Goal: Task Accomplishment & Management: Use online tool/utility

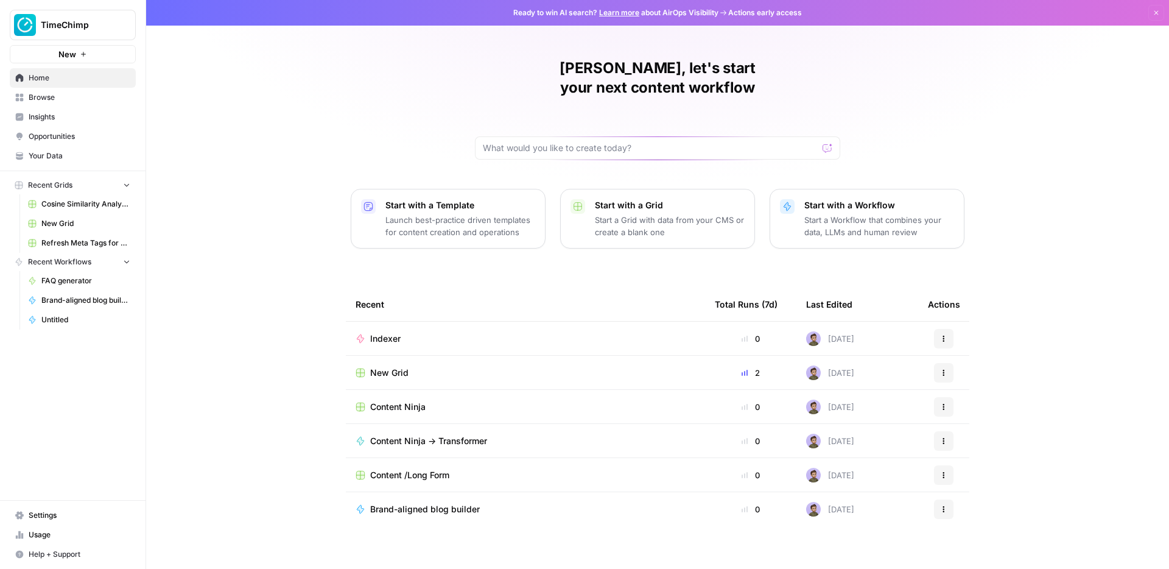
click at [78, 88] on link "Browse" at bounding box center [73, 97] width 126 height 19
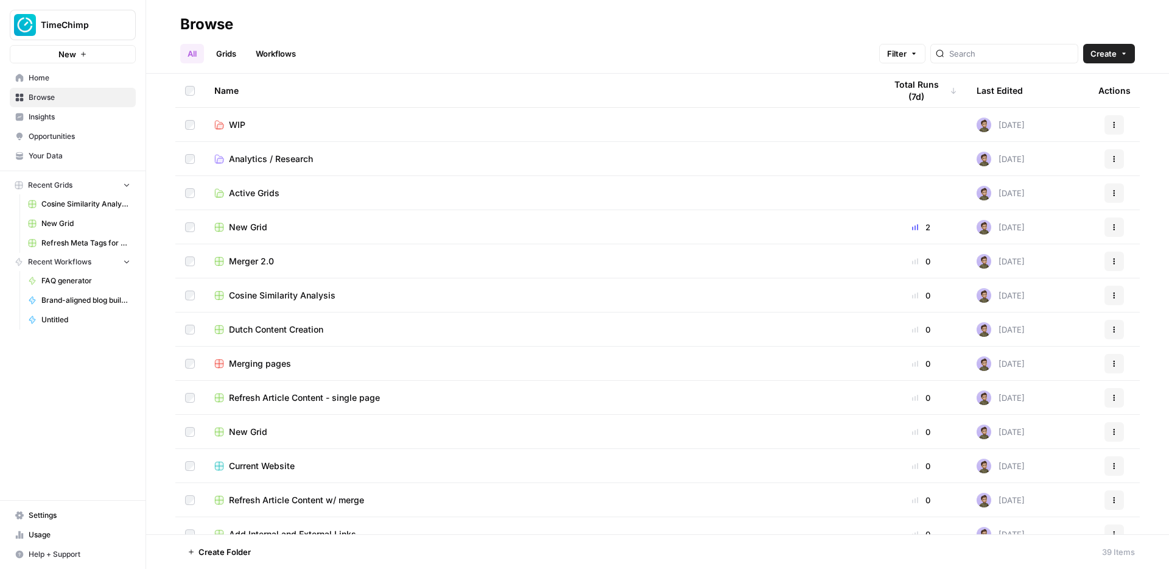
click at [257, 185] on td "Active Grids" at bounding box center [540, 192] width 671 height 33
click at [257, 191] on span "Active Grids" at bounding box center [254, 193] width 51 height 12
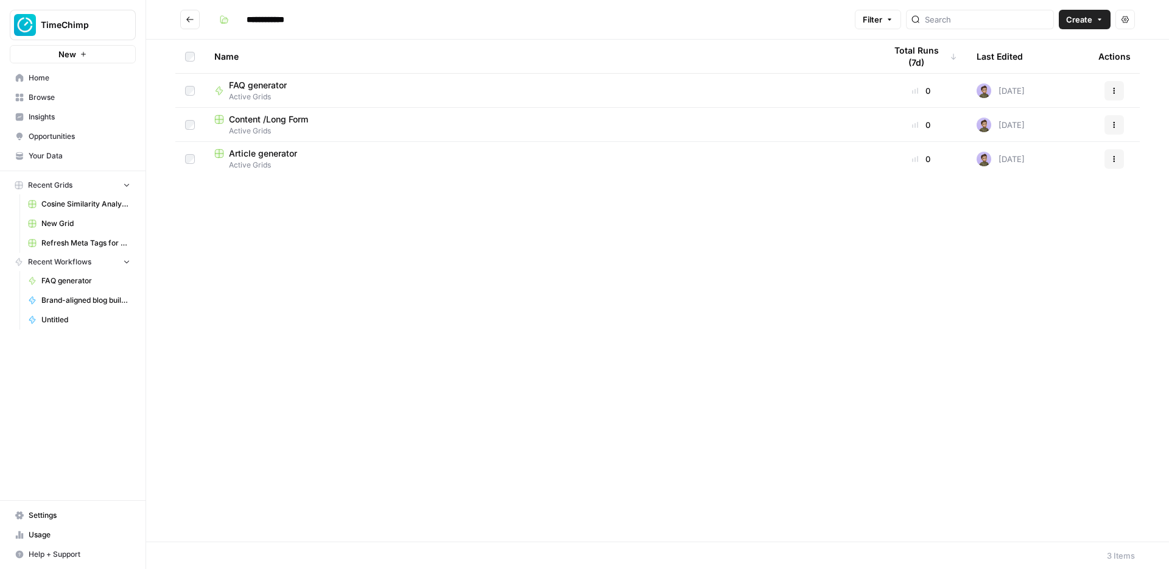
click at [252, 152] on span "Article generator" at bounding box center [263, 153] width 68 height 12
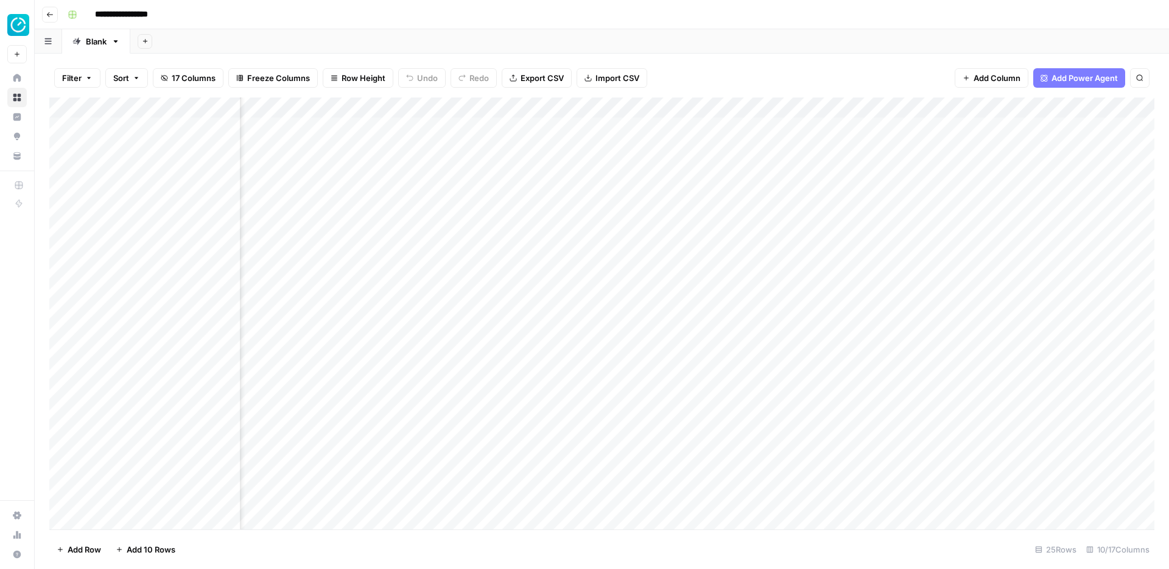
scroll to position [0, 638]
click at [608, 123] on div "Add Column" at bounding box center [601, 313] width 1105 height 432
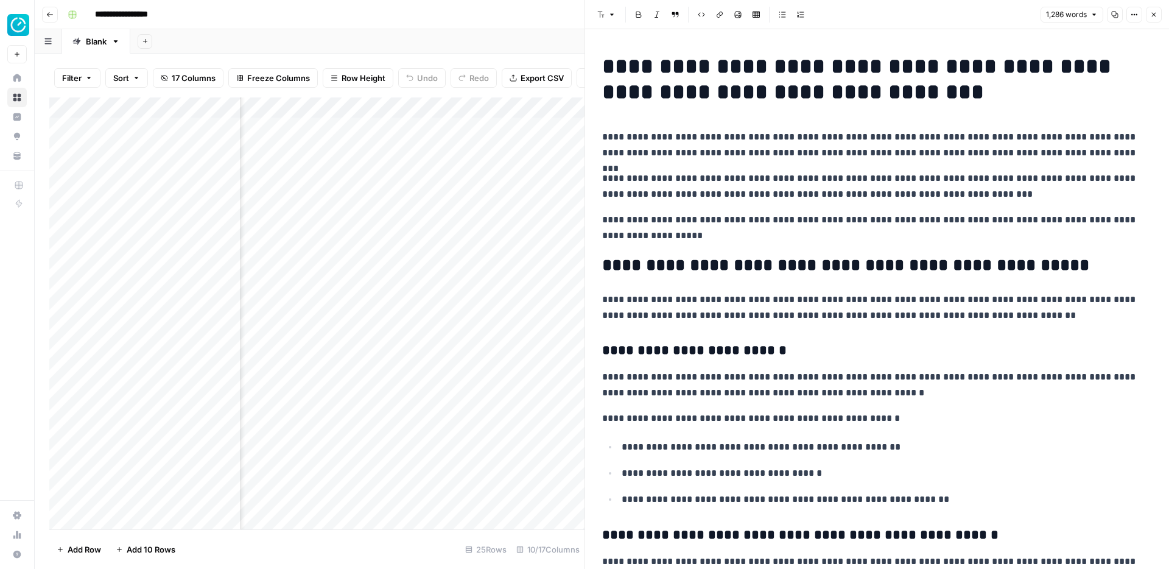
click at [835, 137] on p "**********" at bounding box center [877, 145] width 550 height 32
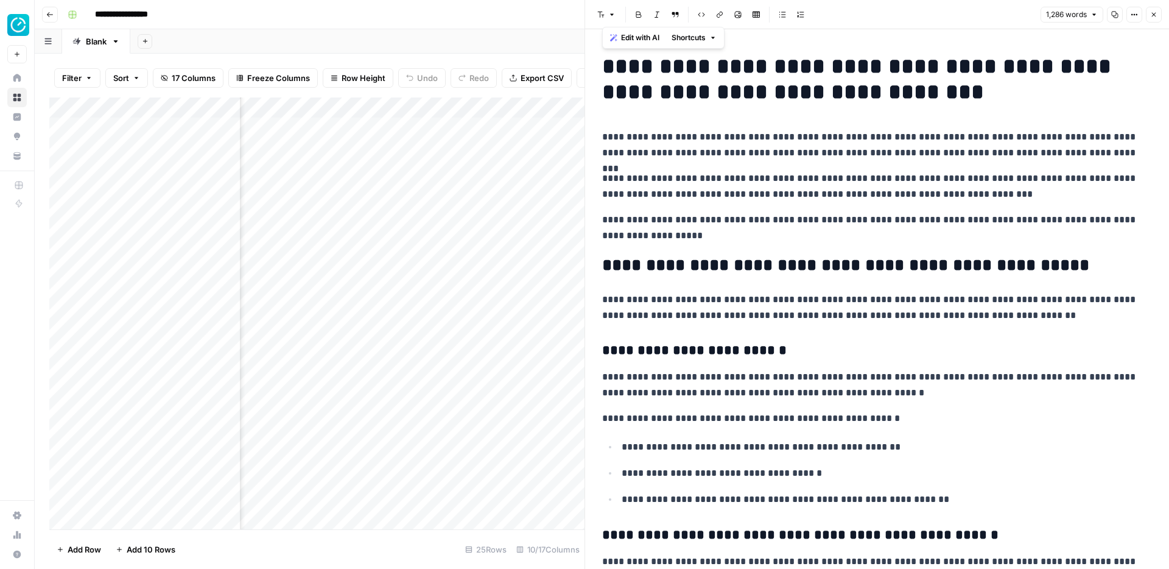
copy div "**********"
click at [764, 102] on h1 "**********" at bounding box center [877, 79] width 550 height 51
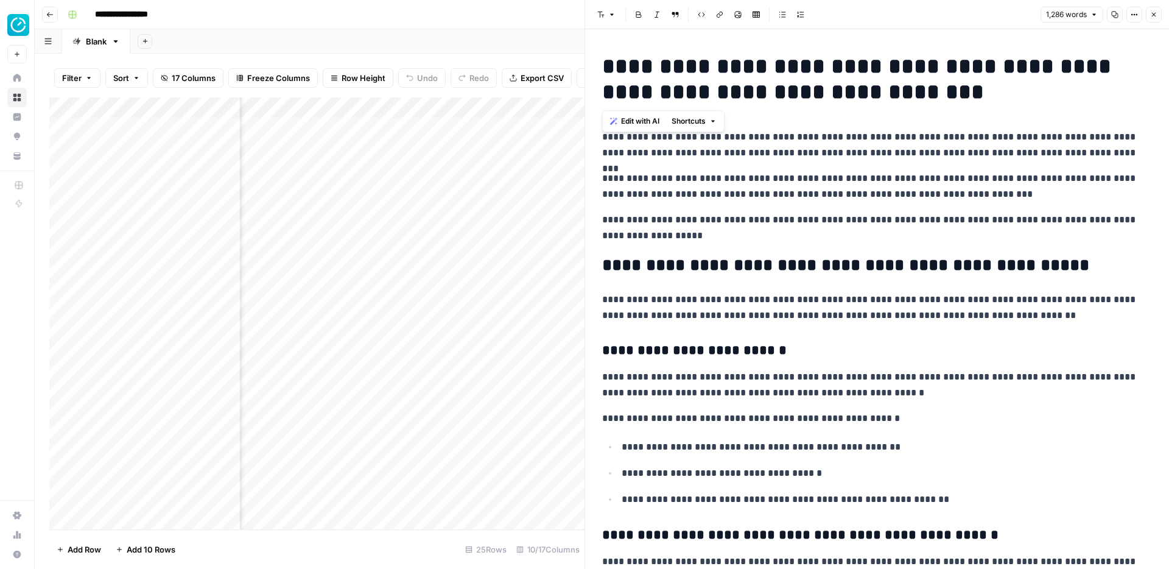
copy h1 "**********"
click at [1149, 17] on button "Close" at bounding box center [1154, 15] width 16 height 16
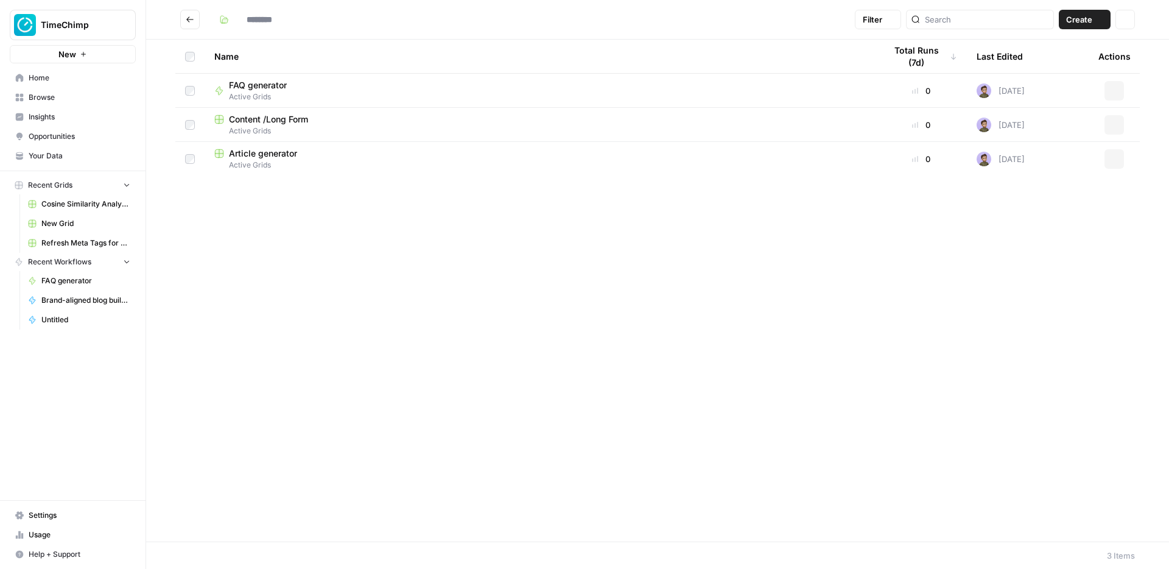
type input "**********"
click at [262, 155] on span "Article generator" at bounding box center [263, 153] width 68 height 12
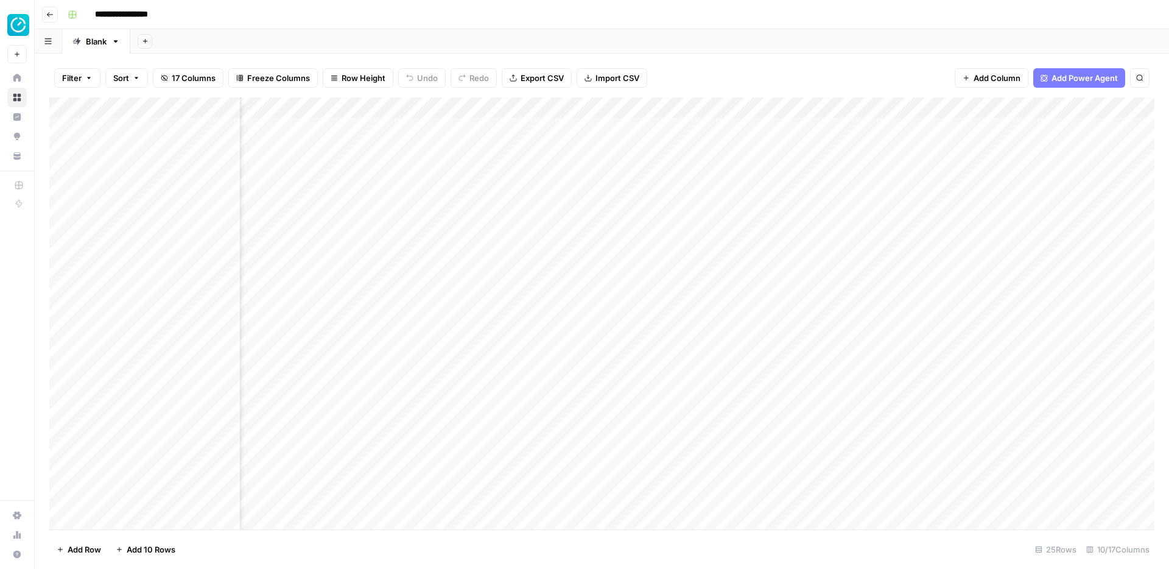
scroll to position [0, 57]
click at [669, 142] on div "Add Column" at bounding box center [601, 313] width 1105 height 432
click at [429, 152] on div "Add Column" at bounding box center [601, 313] width 1105 height 432
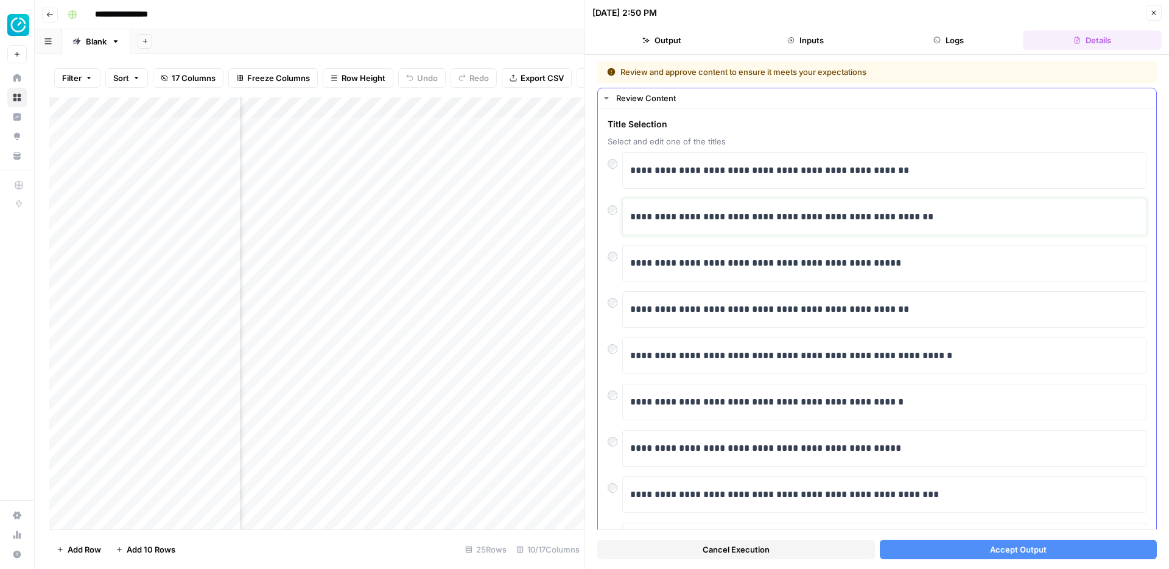
click at [868, 221] on p "**********" at bounding box center [884, 217] width 509 height 16
click at [935, 551] on button "Accept Output" at bounding box center [1019, 549] width 278 height 19
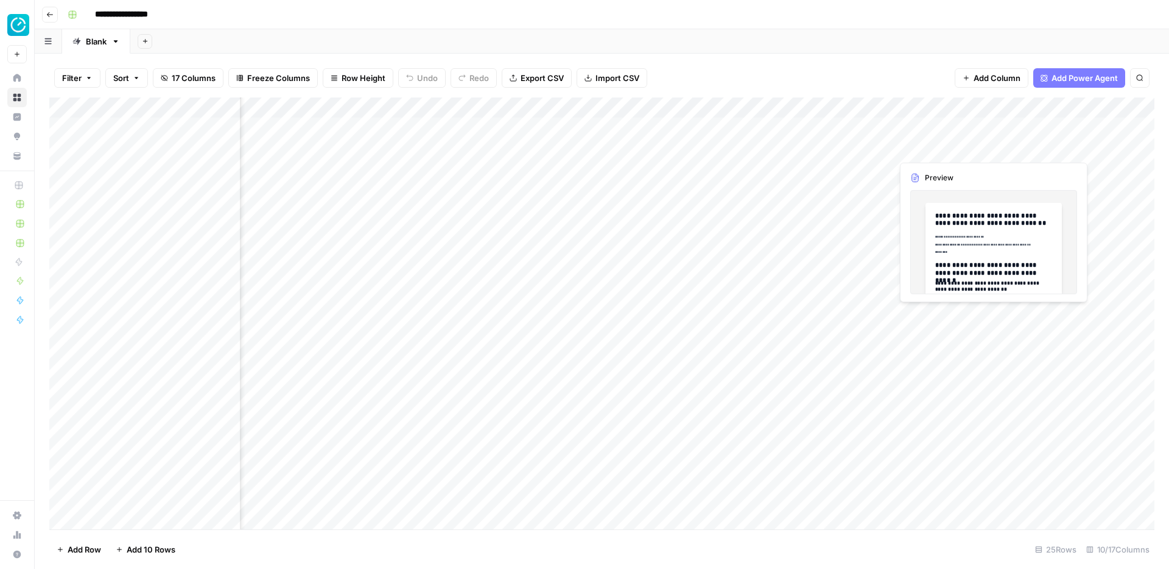
scroll to position [0, 229]
click at [873, 149] on div "Add Column" at bounding box center [601, 313] width 1105 height 432
click at [391, 224] on div "Add Column" at bounding box center [601, 313] width 1105 height 432
click at [381, 208] on div "Add Column" at bounding box center [601, 313] width 1105 height 432
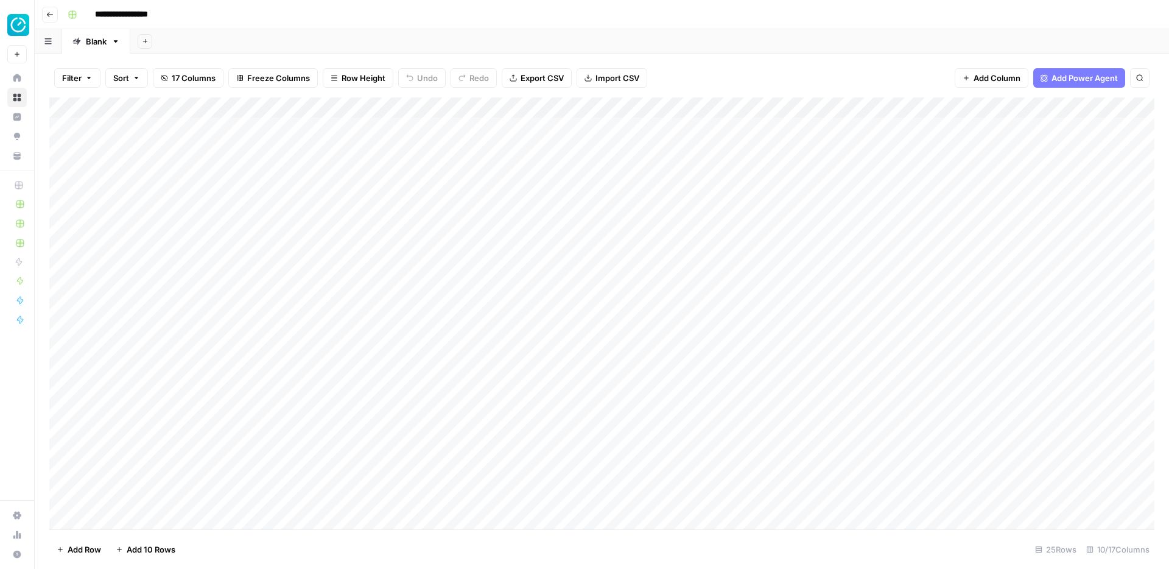
click at [766, 206] on div "Add Column" at bounding box center [601, 313] width 1105 height 432
click at [881, 210] on div "Add Column" at bounding box center [601, 313] width 1105 height 432
click at [789, 206] on div "Add Column" at bounding box center [601, 313] width 1105 height 432
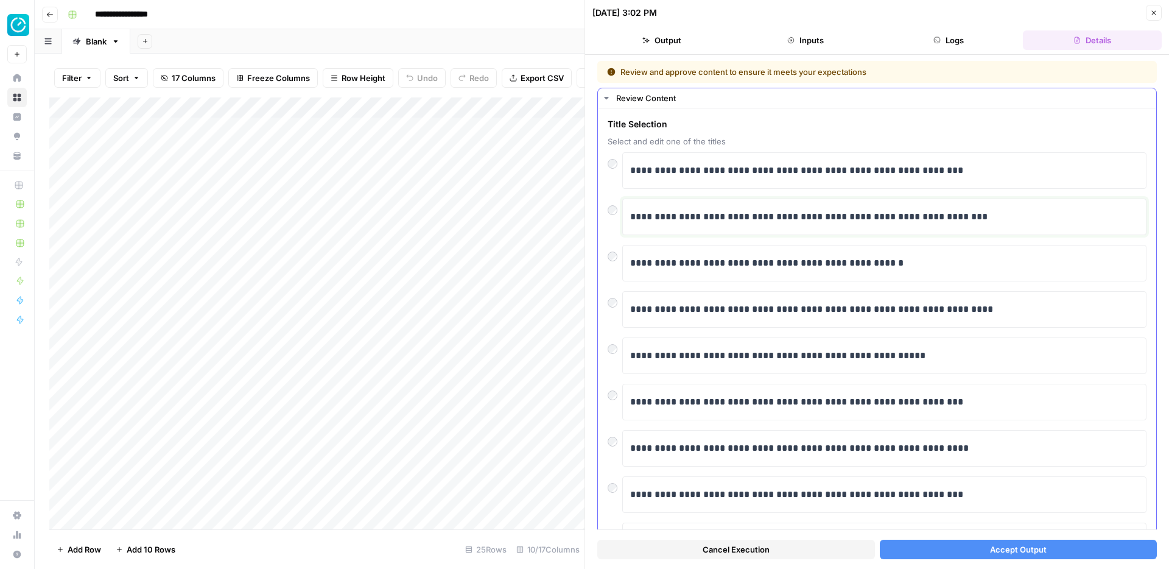
click at [660, 208] on div "**********" at bounding box center [884, 217] width 509 height 26
click at [947, 551] on button "Accept Output" at bounding box center [1019, 549] width 278 height 19
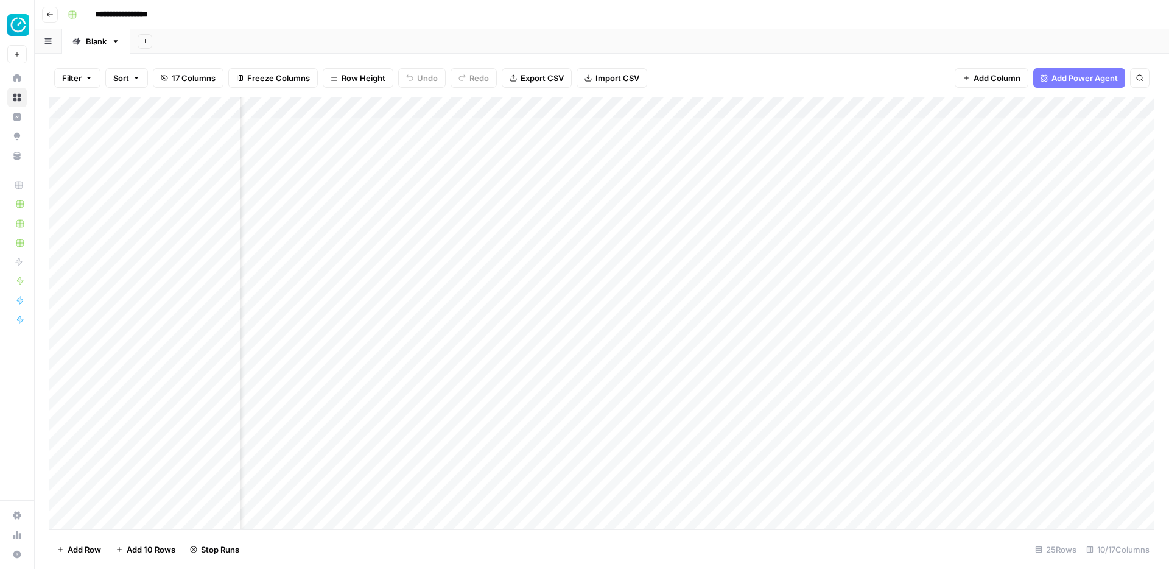
scroll to position [0, 207]
click at [847, 208] on div "Add Column" at bounding box center [601, 313] width 1105 height 432
click at [438, 271] on div "Add Column" at bounding box center [601, 313] width 1105 height 432
click at [628, 277] on div "Add Column" at bounding box center [601, 313] width 1105 height 432
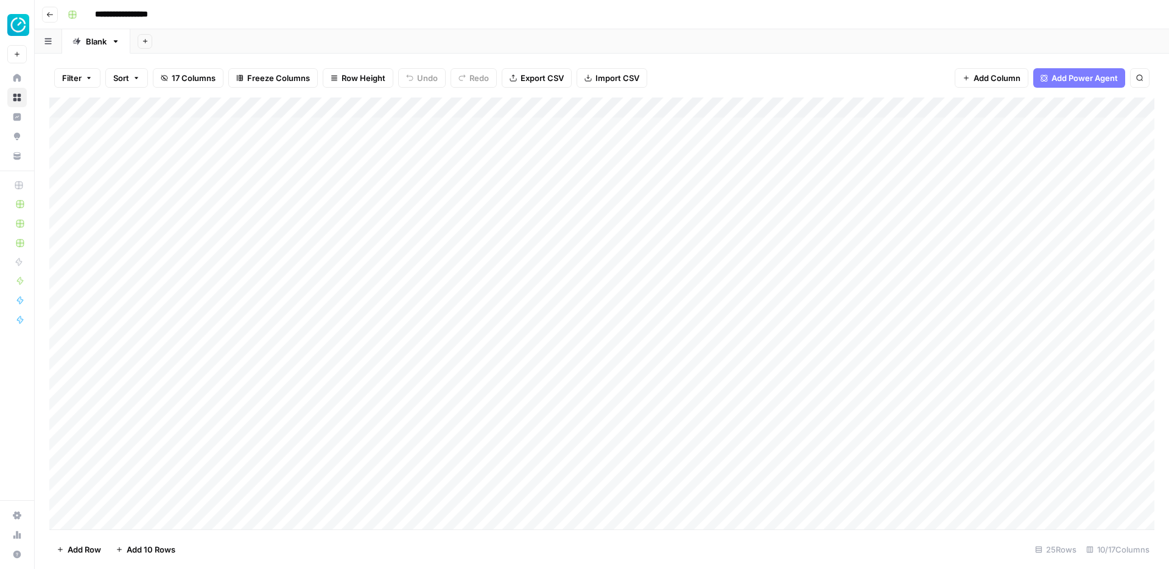
click at [747, 278] on div "Add Column" at bounding box center [601, 313] width 1105 height 432
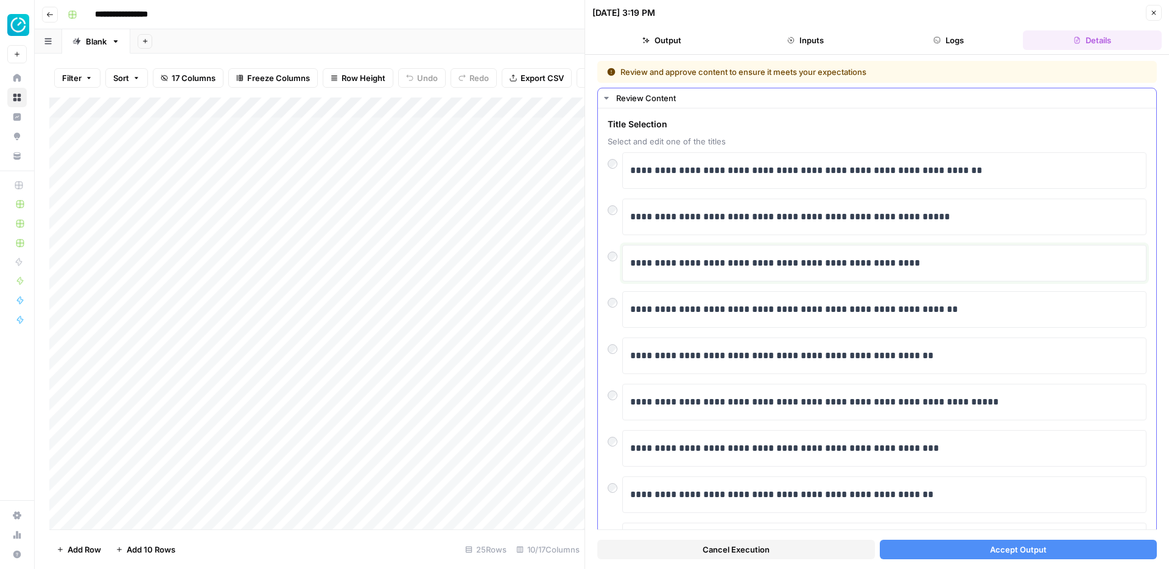
click at [831, 267] on p "**********" at bounding box center [884, 263] width 509 height 16
click at [662, 245] on div "**********" at bounding box center [884, 263] width 524 height 37
click at [650, 256] on p "**********" at bounding box center [884, 263] width 509 height 16
click at [920, 555] on button "Accept Output" at bounding box center [1019, 549] width 278 height 19
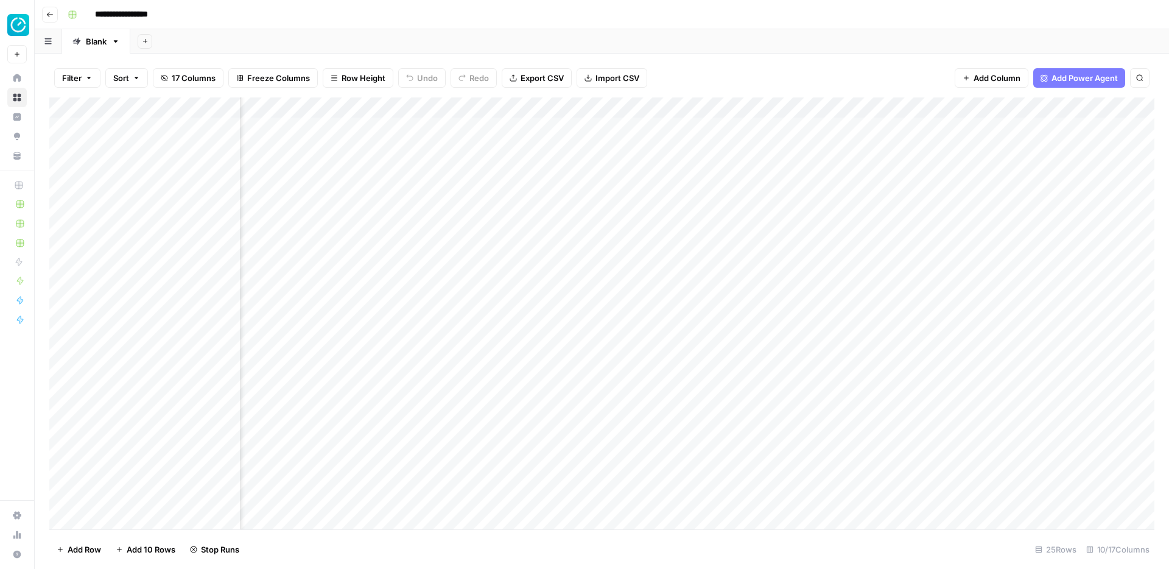
scroll to position [0, 312]
click at [791, 267] on div "Add Column" at bounding box center [601, 313] width 1105 height 432
click at [479, 353] on div "Add Column" at bounding box center [601, 313] width 1105 height 432
click at [744, 352] on div "Add Column" at bounding box center [601, 313] width 1105 height 432
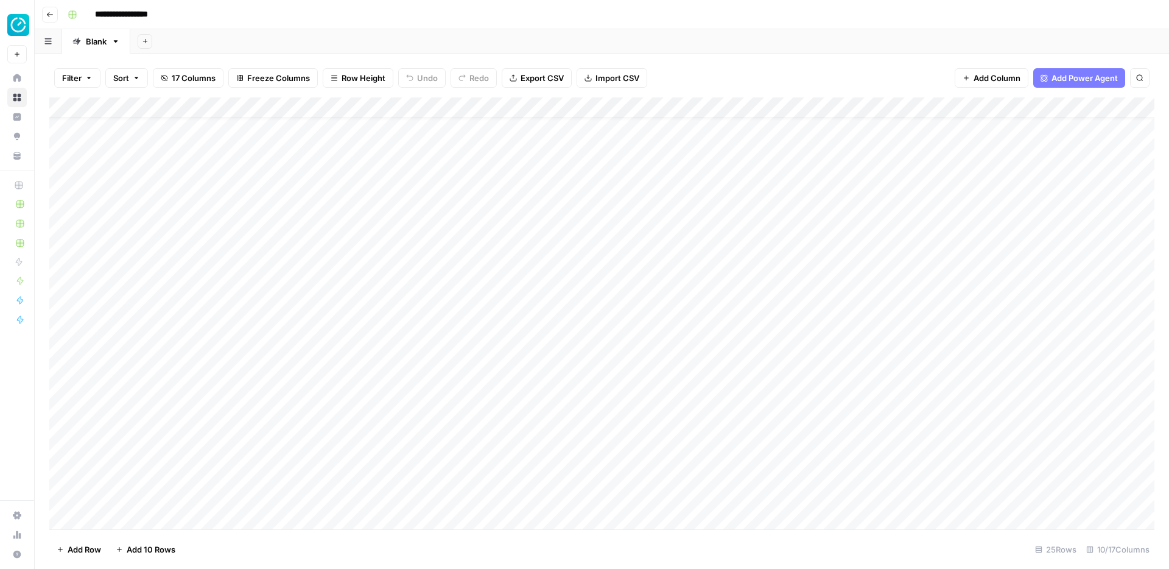
click at [802, 353] on div "Add Column" at bounding box center [601, 313] width 1105 height 432
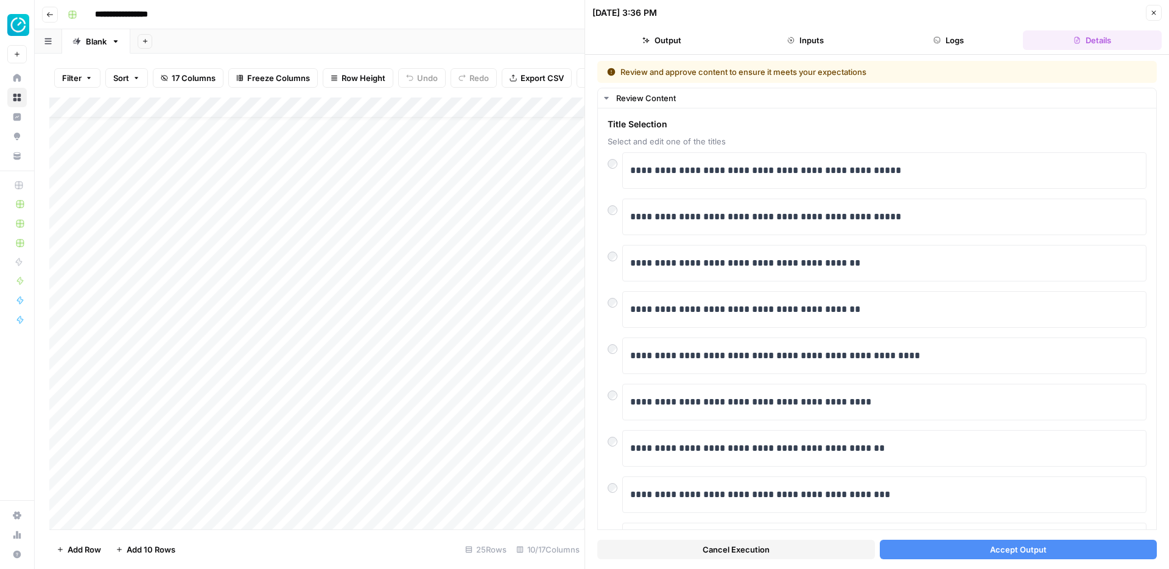
click at [584, 206] on div at bounding box center [585, 284] width 12 height 569
click at [994, 549] on span "Accept Output" at bounding box center [1018, 549] width 57 height 12
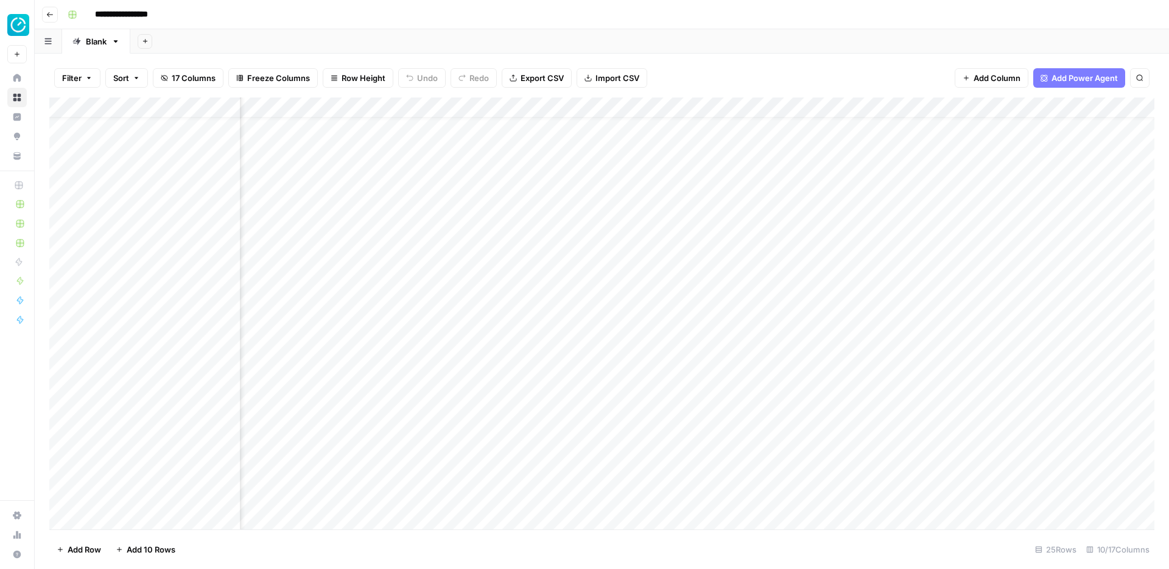
scroll to position [25, 292]
click at [803, 352] on div "Add Column" at bounding box center [601, 313] width 1105 height 432
click at [646, 414] on div "Add Column" at bounding box center [601, 313] width 1105 height 432
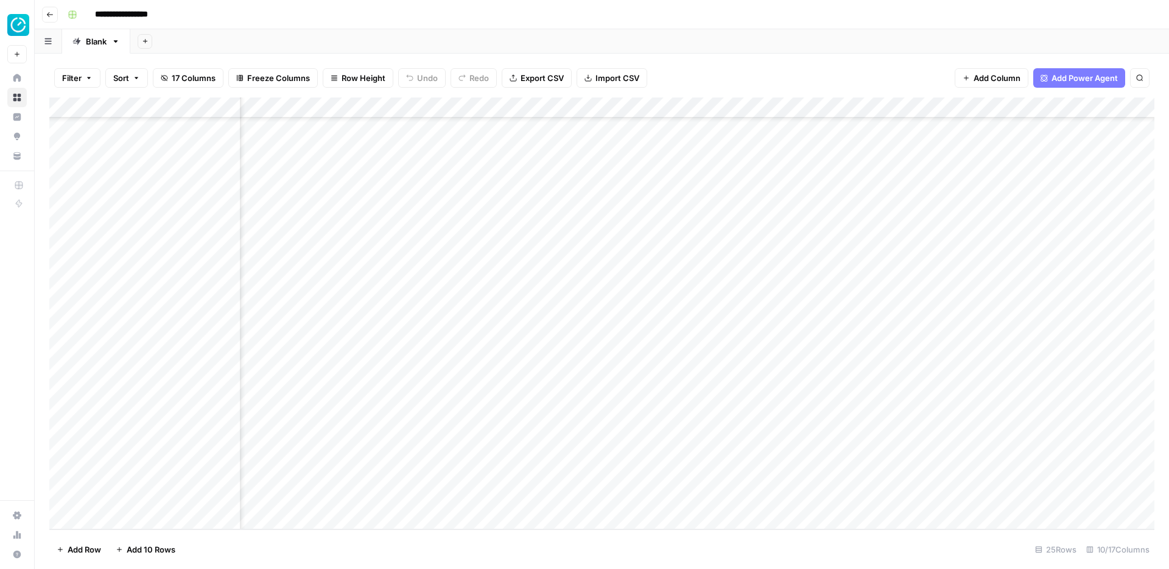
click at [687, 415] on div "Add Column" at bounding box center [601, 313] width 1105 height 432
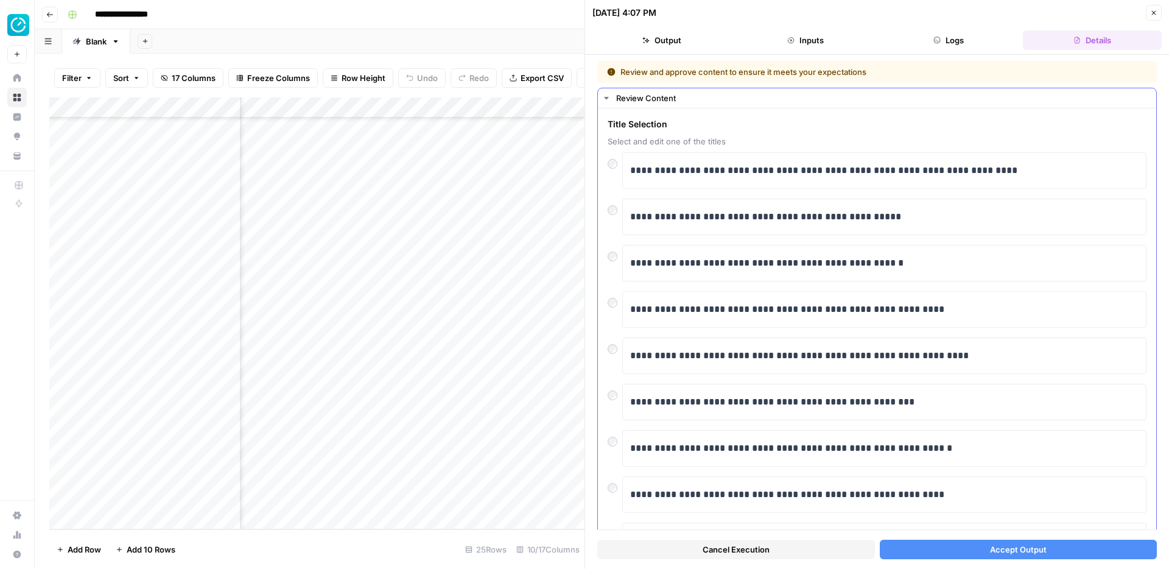
scroll to position [17, 0]
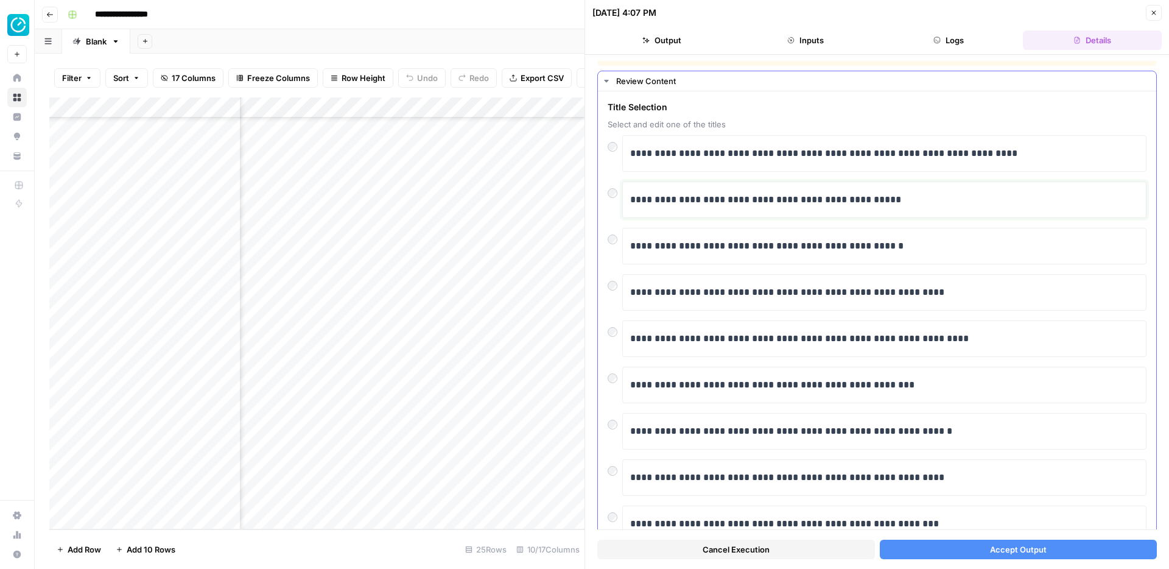
click at [680, 203] on p "**********" at bounding box center [884, 200] width 509 height 16
click at [624, 197] on div "**********" at bounding box center [884, 200] width 524 height 37
click at [608, 196] on div at bounding box center [615, 190] width 15 height 17
click at [951, 552] on button "Accept Output" at bounding box center [1019, 549] width 278 height 19
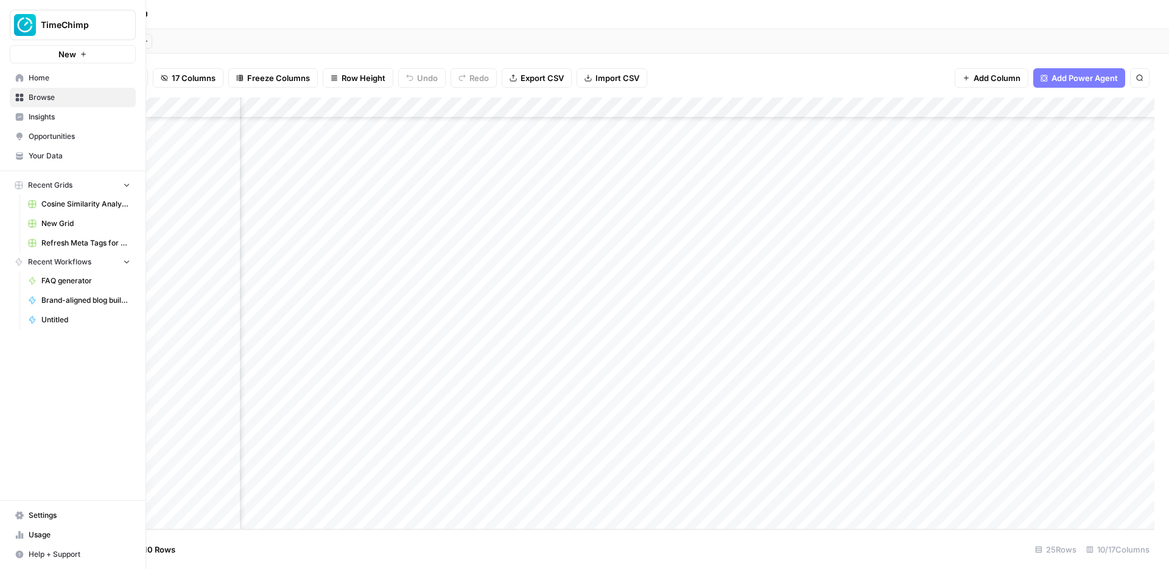
click at [53, 518] on span "Settings" at bounding box center [80, 515] width 102 height 11
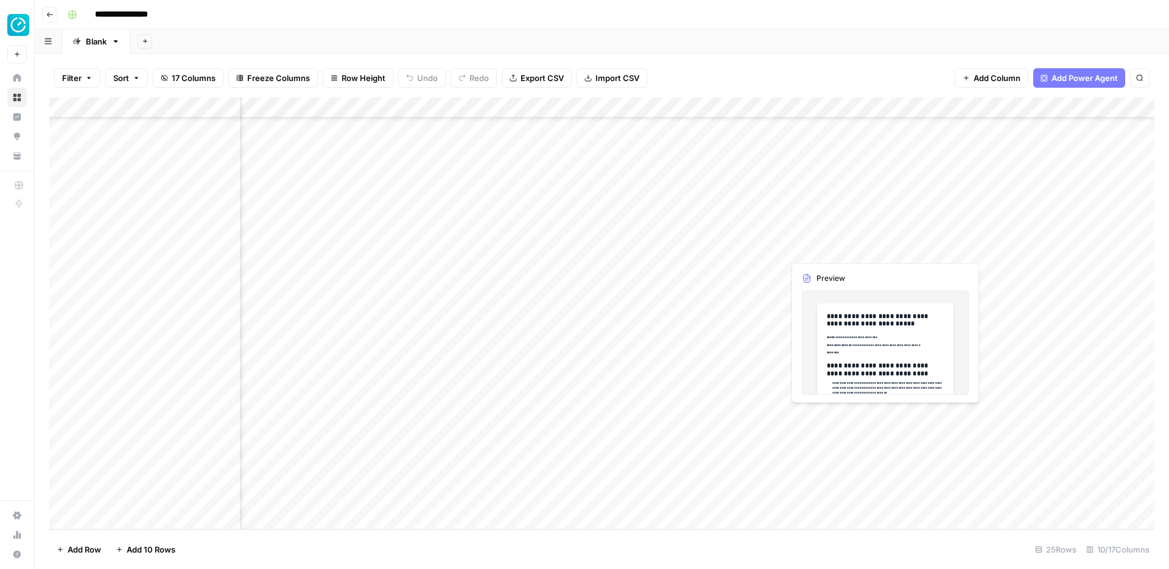
scroll to position [126, 259]
click at [828, 413] on div "Add Column" at bounding box center [601, 313] width 1105 height 432
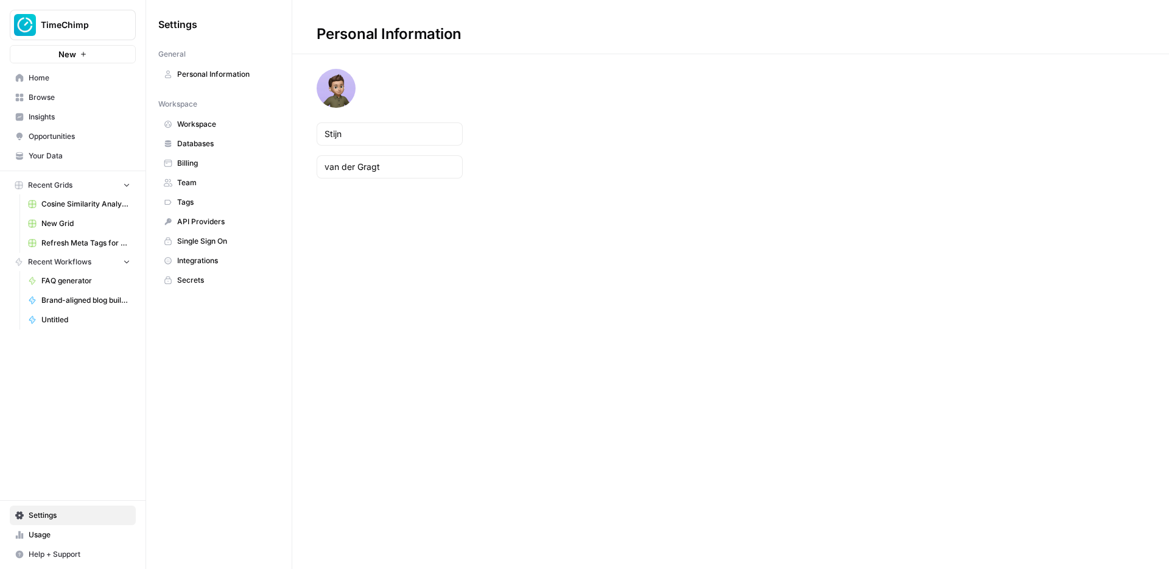
click at [208, 175] on link "Team" at bounding box center [218, 182] width 121 height 19
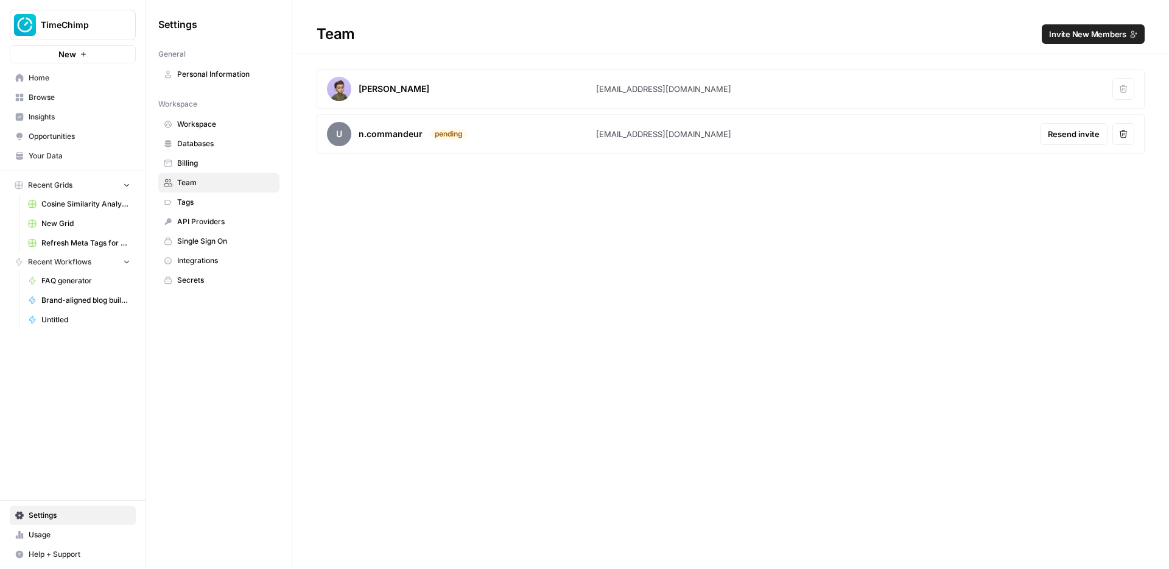
click at [1076, 37] on span "Invite New Members" at bounding box center [1087, 34] width 77 height 12
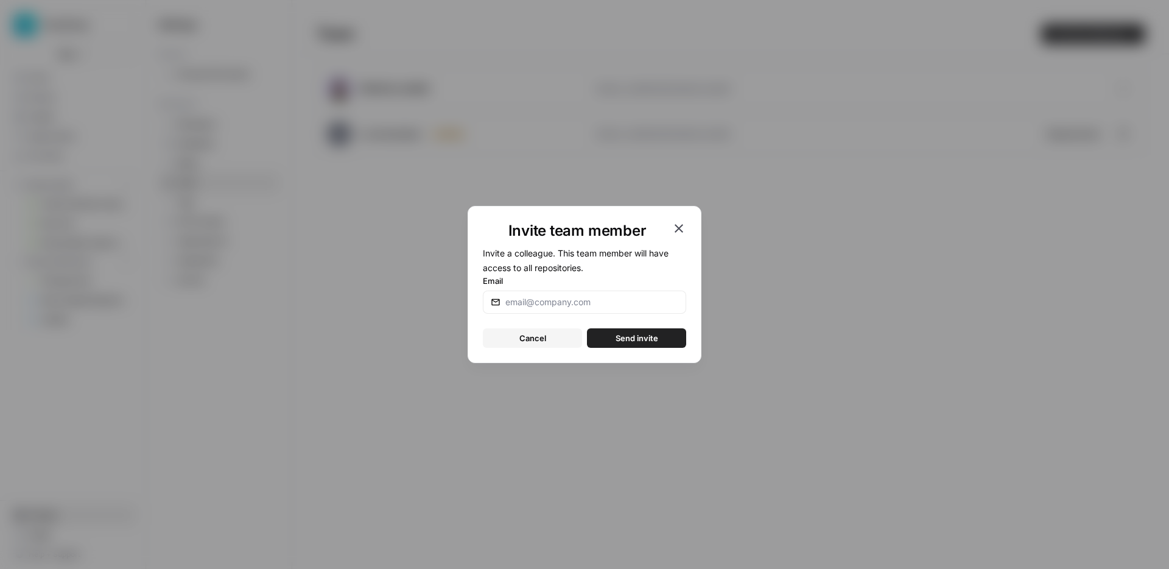
click at [584, 292] on div at bounding box center [584, 302] width 203 height 23
type input "j"
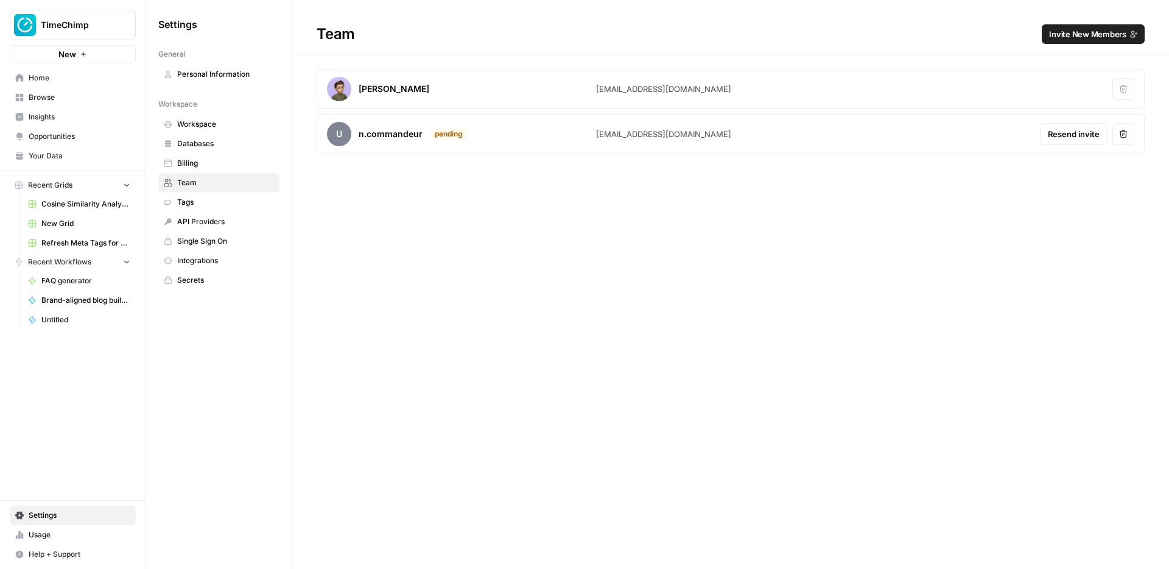
click at [1065, 29] on span "Invite New Members" at bounding box center [1087, 34] width 77 height 12
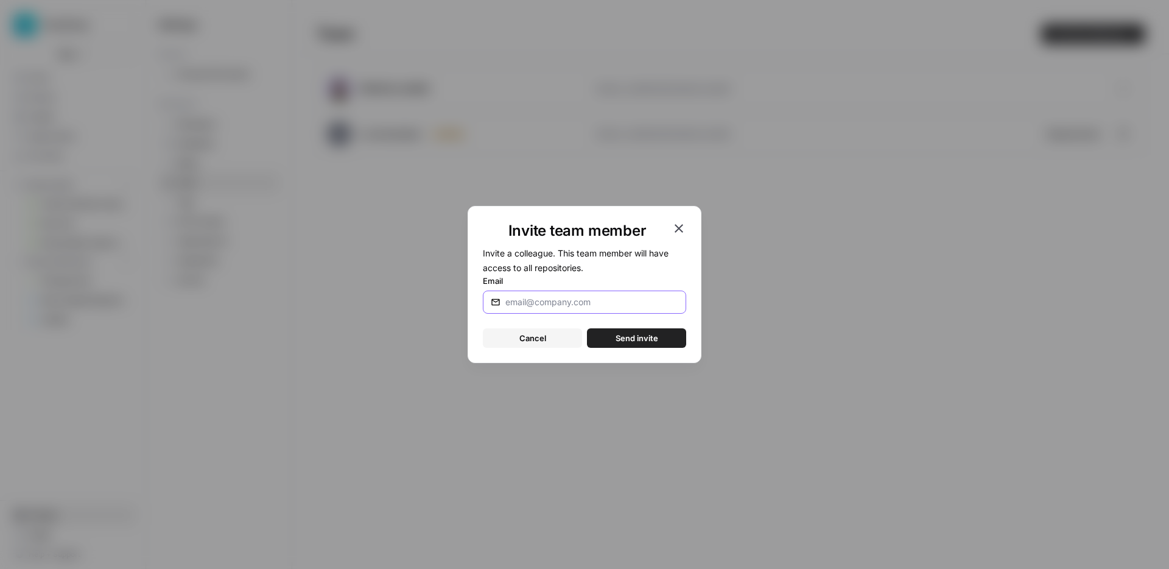
click at [551, 306] on input "Email" at bounding box center [592, 302] width 173 height 12
type input "j.hakkert@timechimp.com"
click at [604, 334] on button "Send invite" at bounding box center [636, 337] width 99 height 19
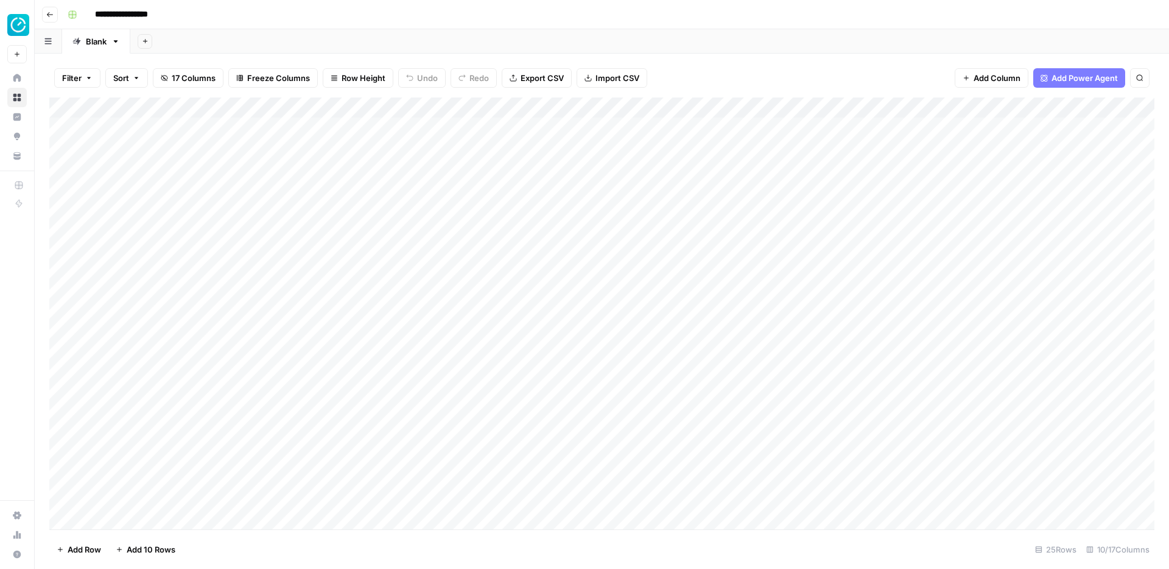
click at [783, 231] on div "Add Column" at bounding box center [601, 313] width 1105 height 432
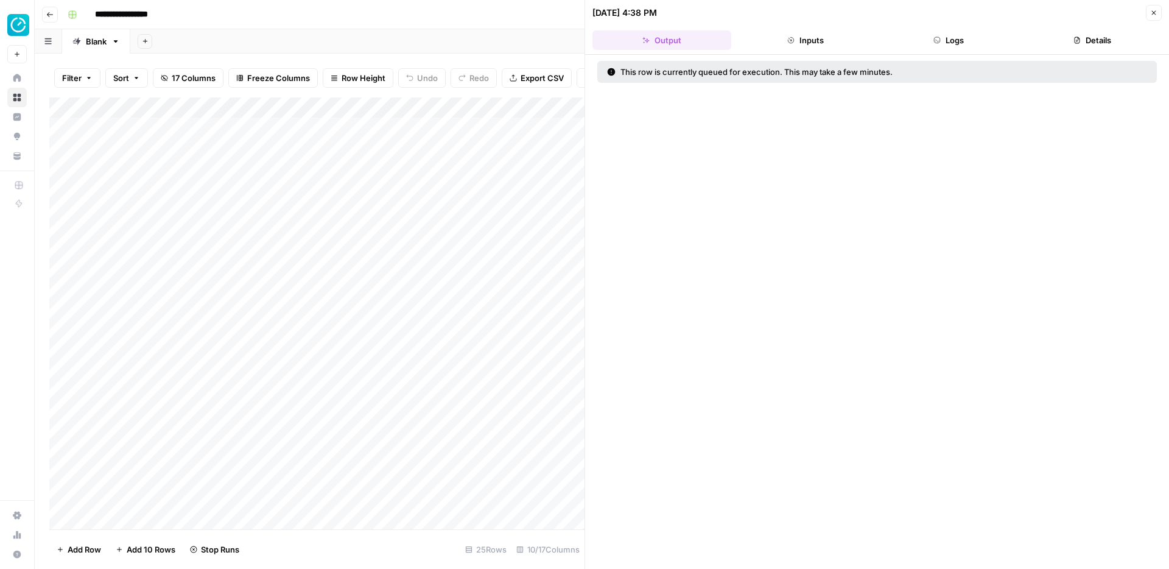
click at [1158, 10] on button "Close" at bounding box center [1154, 13] width 16 height 16
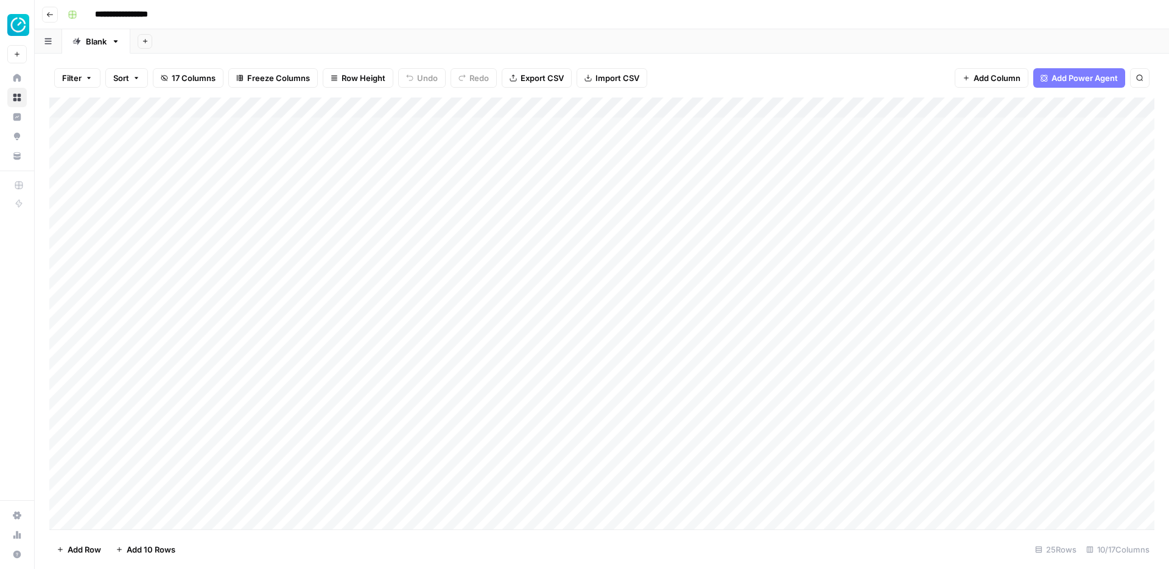
click at [789, 234] on div "Add Column" at bounding box center [601, 313] width 1105 height 432
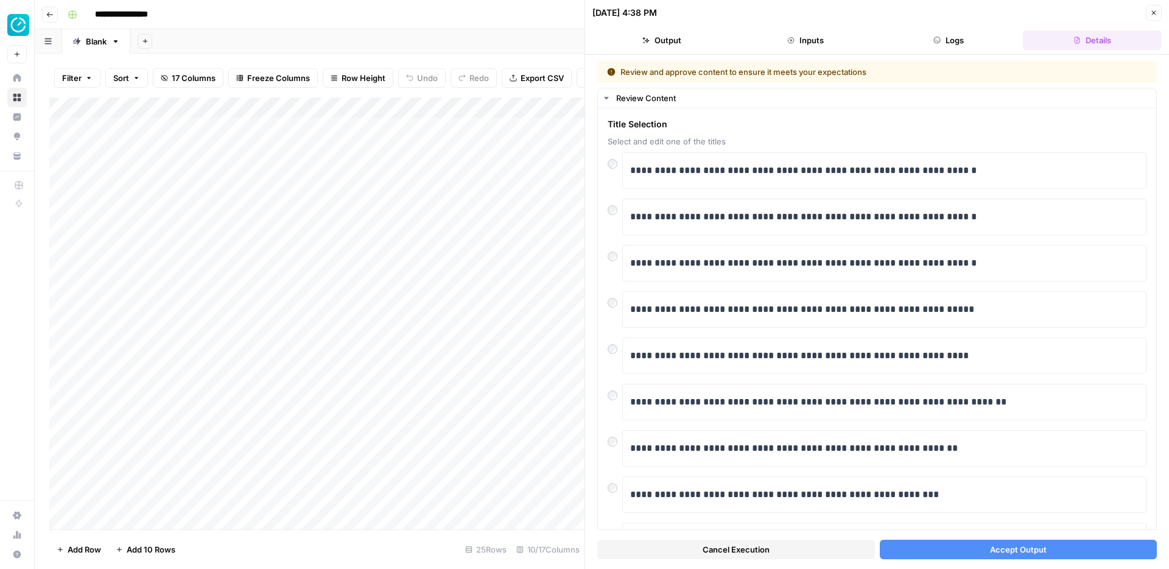
click at [778, 222] on div at bounding box center [801, 231] width 185 height 23
click at [782, 213] on p "**********" at bounding box center [884, 217] width 509 height 16
click at [934, 557] on button "Accept Output" at bounding box center [1019, 549] width 278 height 19
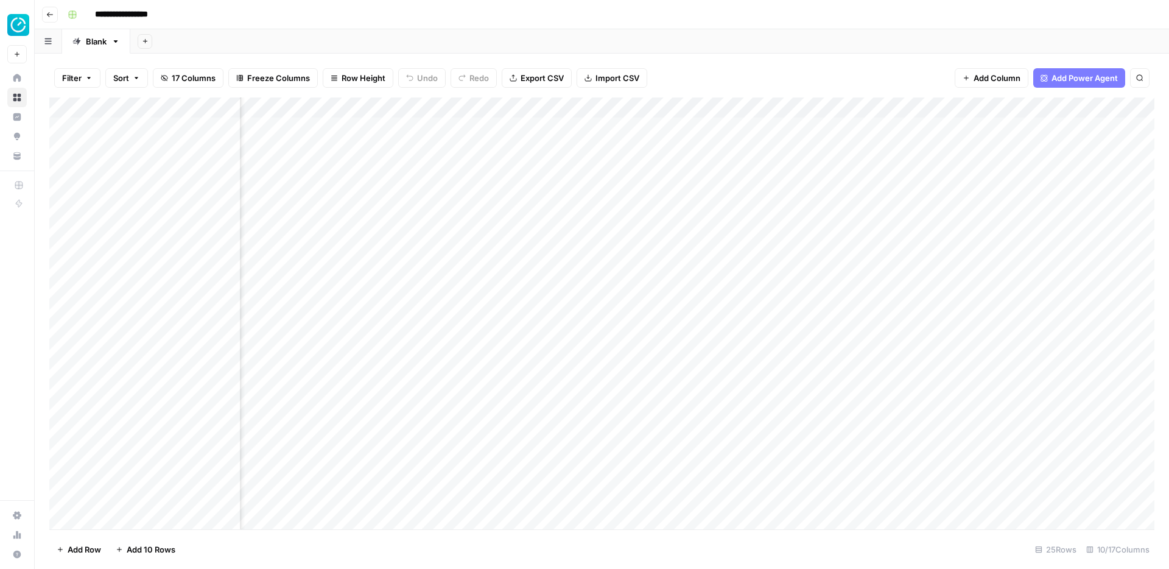
scroll to position [0, 383]
click at [699, 239] on div "Add Column" at bounding box center [601, 313] width 1105 height 432
click at [511, 386] on div "Add Column" at bounding box center [601, 313] width 1105 height 432
click at [742, 387] on div "Add Column" at bounding box center [601, 313] width 1105 height 432
